Goal: Use online tool/utility

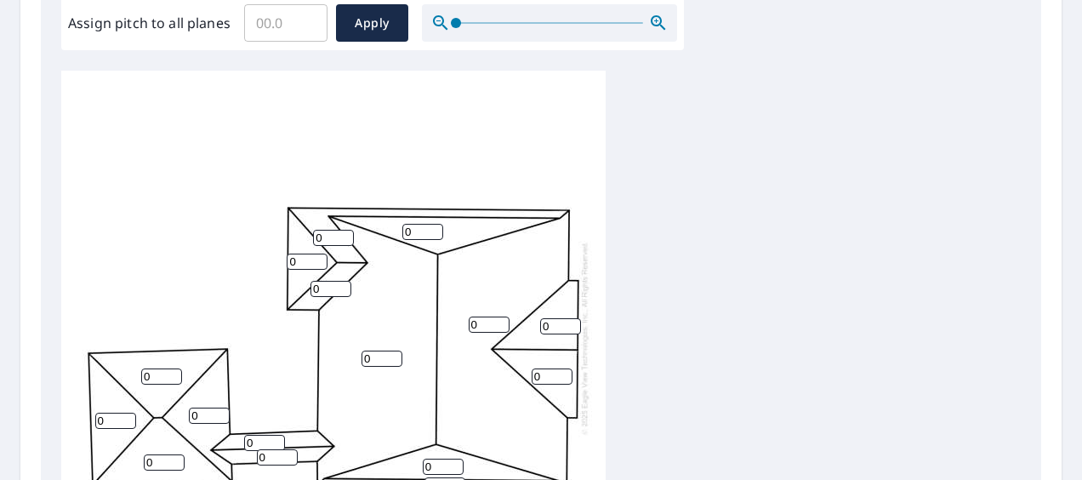
scroll to position [595, 0]
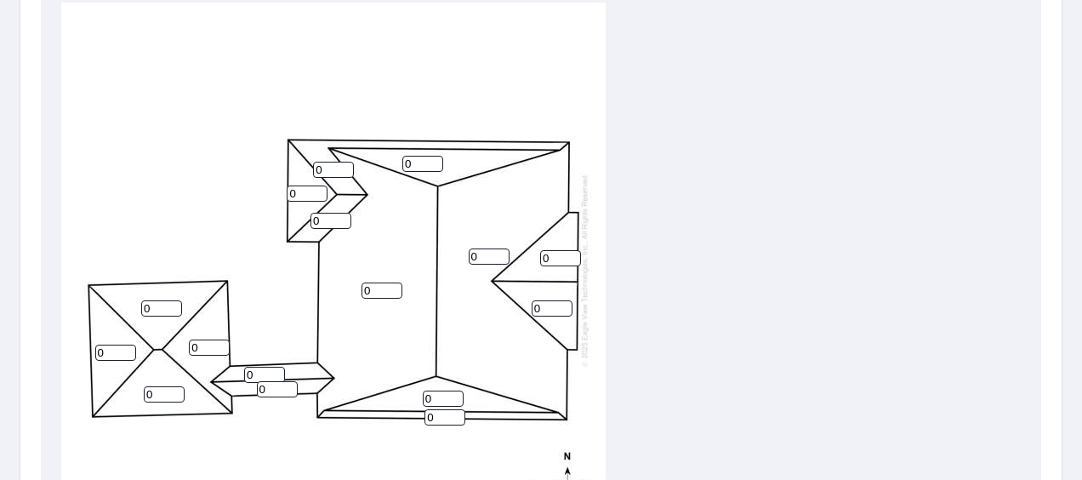
drag, startPoint x: 547, startPoint y: 305, endPoint x: 531, endPoint y: 309, distance: 15.7
click at [531, 309] on input "0" at bounding box center [551, 308] width 41 height 16
type input "6"
drag, startPoint x: 551, startPoint y: 258, endPoint x: 531, endPoint y: 262, distance: 19.9
click at [531, 261] on div "0 0 0 0 0 0 0 0 0 0 6 0 0 0 0 0" at bounding box center [333, 270] width 544 height 534
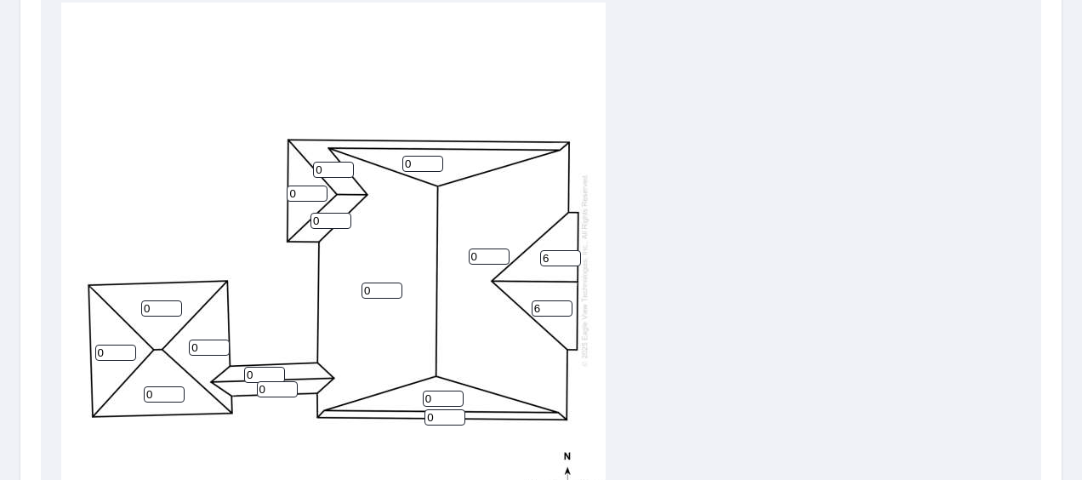
type input "6"
drag, startPoint x: 483, startPoint y: 253, endPoint x: 469, endPoint y: 255, distance: 14.6
click at [469, 253] on input "0" at bounding box center [489, 256] width 41 height 16
type input "5"
drag, startPoint x: 378, startPoint y: 288, endPoint x: 356, endPoint y: 288, distance: 22.1
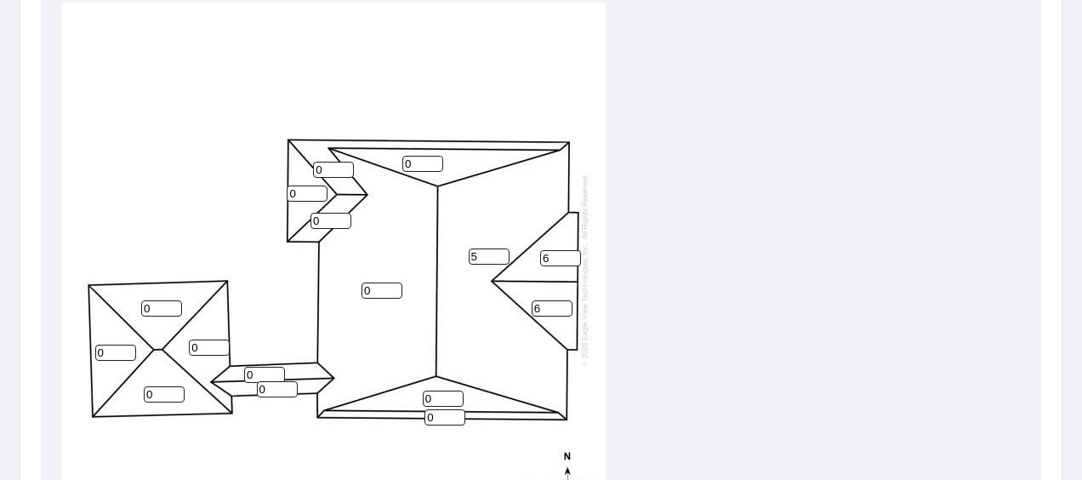
click at [356, 288] on div "5 0 0 0 0 0 0 0 0 6 6 0 0 0 0 0" at bounding box center [333, 270] width 544 height 534
type input "7"
drag, startPoint x: 435, startPoint y: 399, endPoint x: 422, endPoint y: 401, distance: 13.7
click at [423, 401] on input "0" at bounding box center [443, 398] width 41 height 16
type input "18"
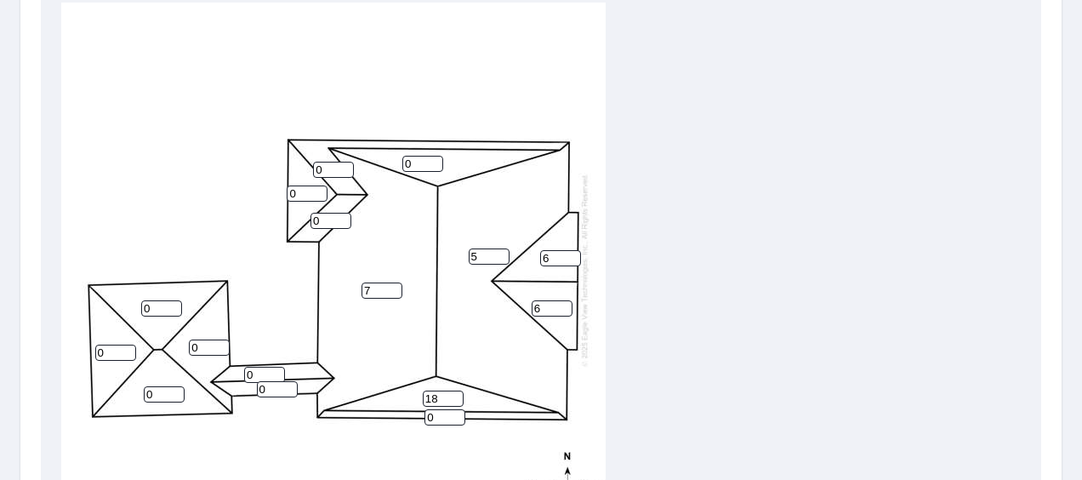
drag, startPoint x: 422, startPoint y: 163, endPoint x: 402, endPoint y: 162, distance: 19.6
click at [402, 162] on input "0" at bounding box center [422, 164] width 41 height 16
type input "18"
click at [427, 416] on input "0" at bounding box center [444, 417] width 41 height 16
type input "6"
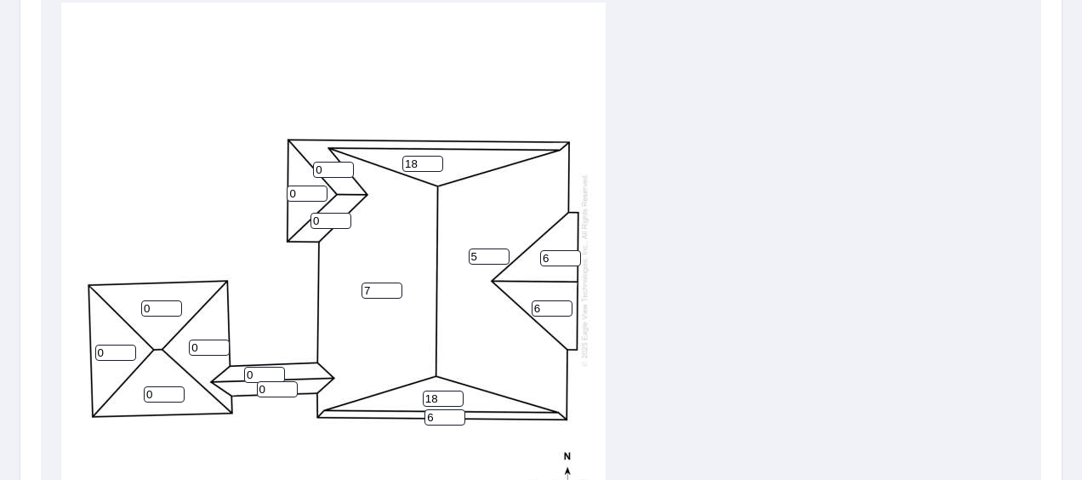
drag, startPoint x: 329, startPoint y: 168, endPoint x: 313, endPoint y: 171, distance: 16.4
click at [313, 171] on input "0" at bounding box center [333, 170] width 41 height 16
type input "6"
drag, startPoint x: 291, startPoint y: 192, endPoint x: 274, endPoint y: 192, distance: 17.0
click at [274, 193] on div "5 7 0 0 18 0 0 18 6 6 6 0 6 0 0 0" at bounding box center [333, 270] width 544 height 534
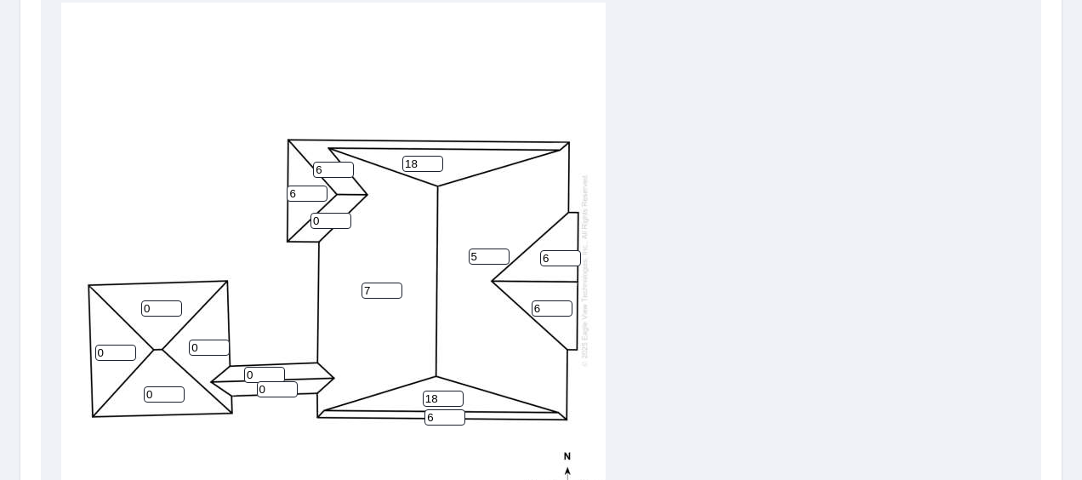
type input "6"
drag, startPoint x: 327, startPoint y: 219, endPoint x: 304, endPoint y: 221, distance: 22.2
click at [304, 221] on div "5 7 0 0 18 0 0 18 6 6 6 6 6 0 0 0" at bounding box center [333, 270] width 544 height 534
type input "6"
drag, startPoint x: 266, startPoint y: 389, endPoint x: 252, endPoint y: 391, distance: 14.6
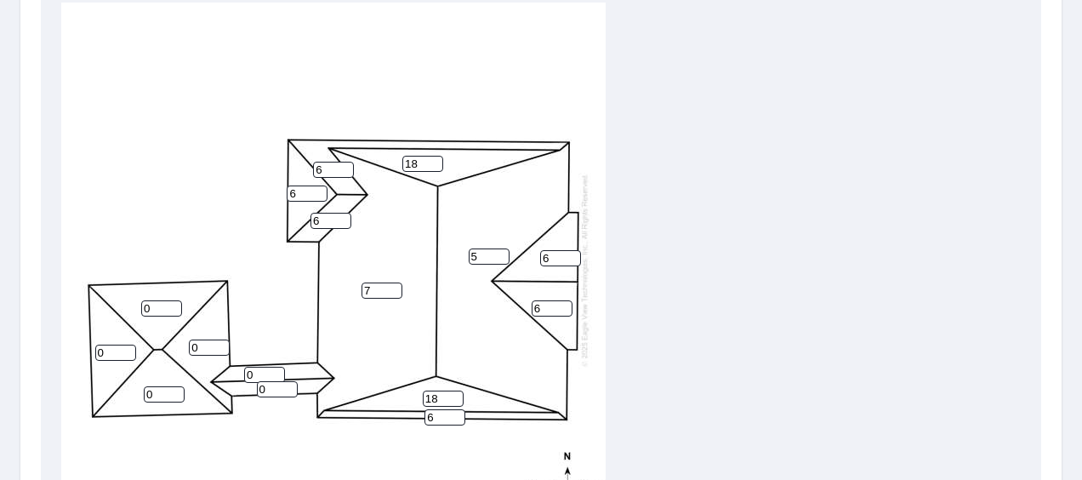
click at [252, 391] on div "5 7 0 0 18 0 0 18 6 6 6 6 6 0 0 6" at bounding box center [333, 270] width 544 height 534
type input "6"
drag, startPoint x: 258, startPoint y: 375, endPoint x: 241, endPoint y: 375, distance: 16.2
click at [241, 375] on div "5 7 0 0 18 0 0 18 6 6 6 6 6 0 6 6" at bounding box center [333, 270] width 544 height 534
type input "6"
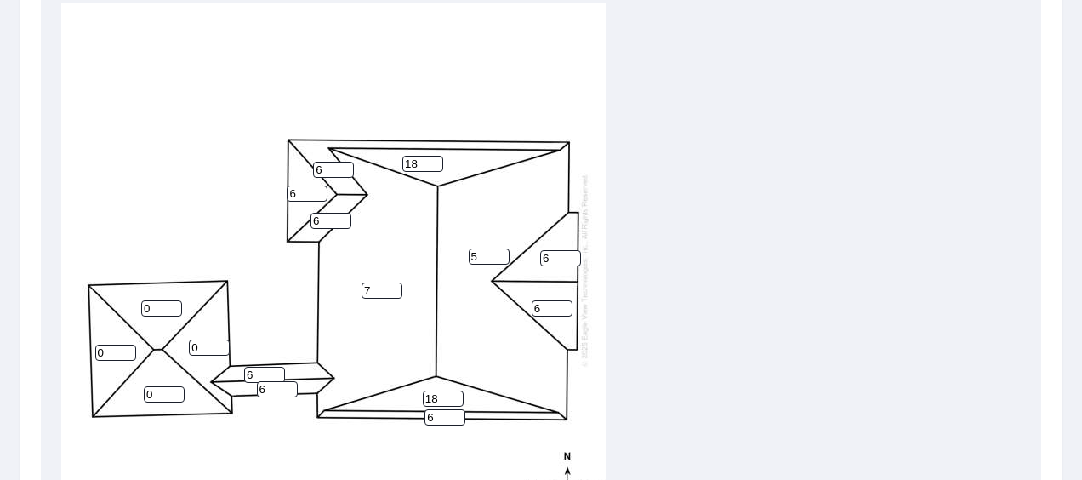
drag, startPoint x: 206, startPoint y: 343, endPoint x: 184, endPoint y: 345, distance: 22.3
click at [184, 345] on div "5 7 0 0 18 0 0 18 6 6 6 6 6 6 6 6" at bounding box center [333, 270] width 544 height 534
type input "7"
drag, startPoint x: 160, startPoint y: 305, endPoint x: 127, endPoint y: 307, distance: 33.2
click at [127, 307] on div "5 7 0 0 18 7 0 18 6 6 6 6 6 6 6 6" at bounding box center [333, 270] width 544 height 534
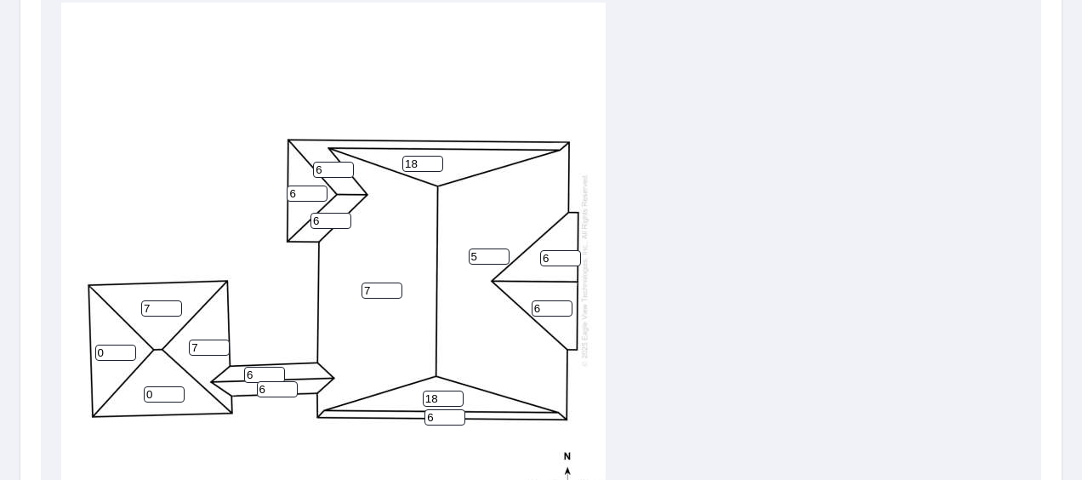
type input "7"
drag, startPoint x: 104, startPoint y: 349, endPoint x: 80, endPoint y: 356, distance: 25.0
click at [80, 356] on div "5 7 7 0 18 7 0 18 6 6 6 6 6 6 6 6" at bounding box center [333, 270] width 544 height 534
type input "7"
drag, startPoint x: 151, startPoint y: 395, endPoint x: 136, endPoint y: 395, distance: 15.3
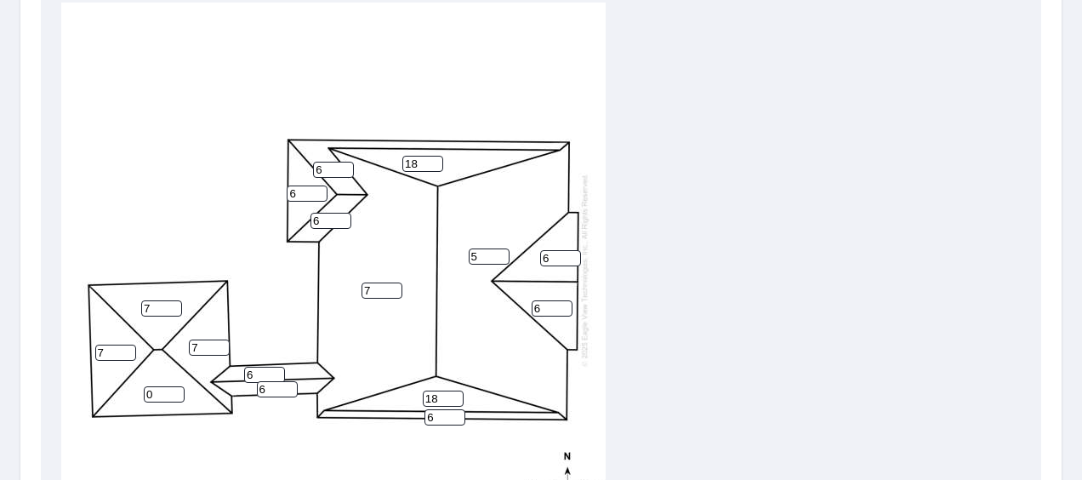
click at [136, 395] on div "5 7 7 0 18 7 7 18 6 6 6 6 6 6 6 6" at bounding box center [333, 270] width 544 height 534
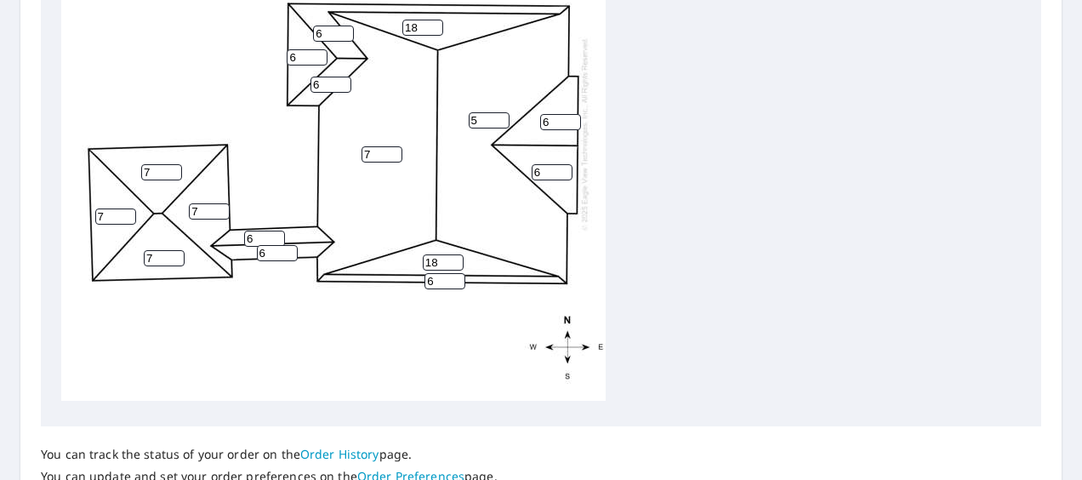
scroll to position [866, 0]
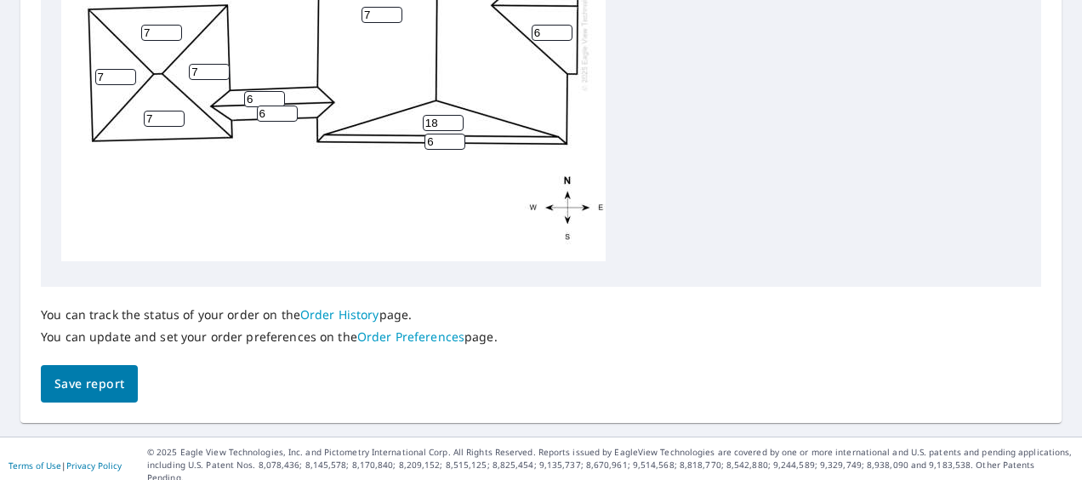
type input "7"
click at [95, 382] on span "Save report" at bounding box center [89, 383] width 70 height 21
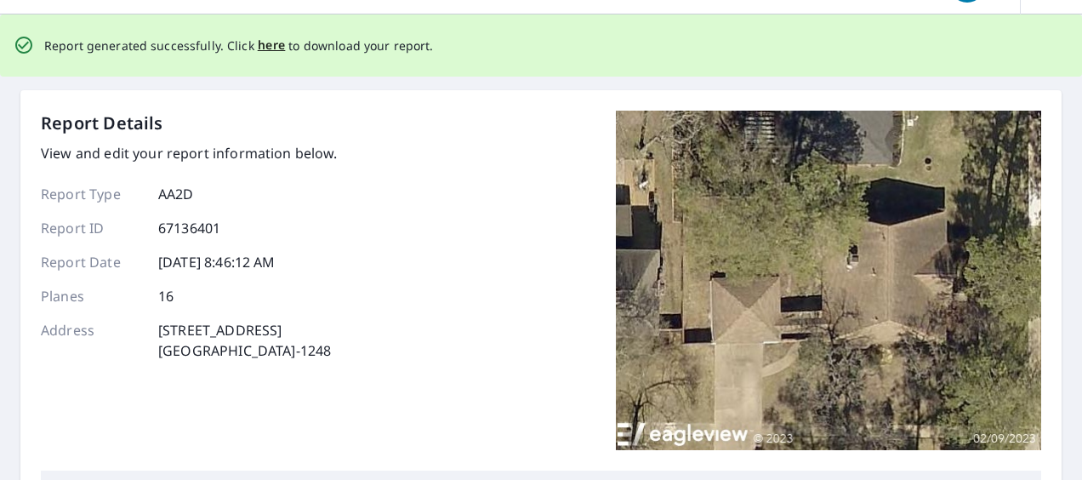
scroll to position [0, 0]
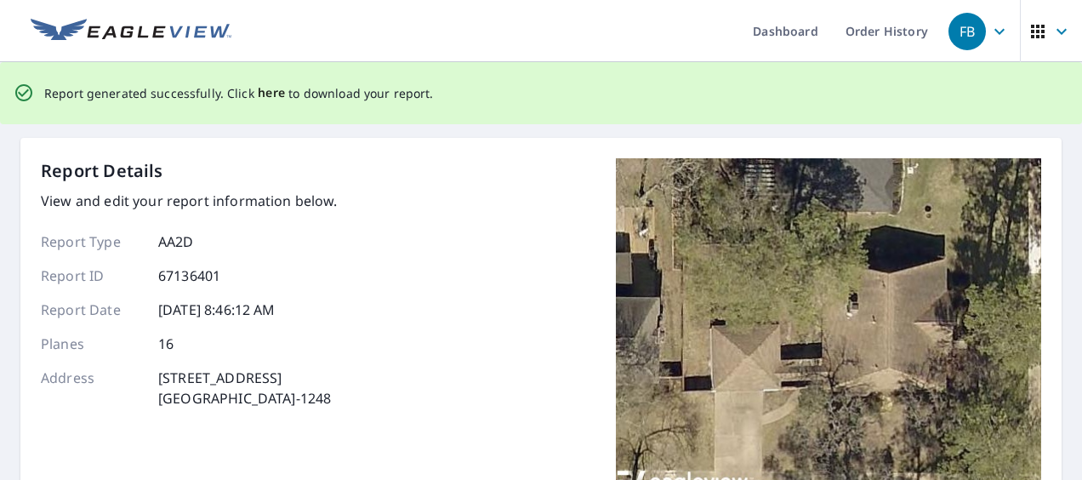
click at [268, 94] on span "here" at bounding box center [272, 92] width 28 height 21
